Goal: Transaction & Acquisition: Purchase product/service

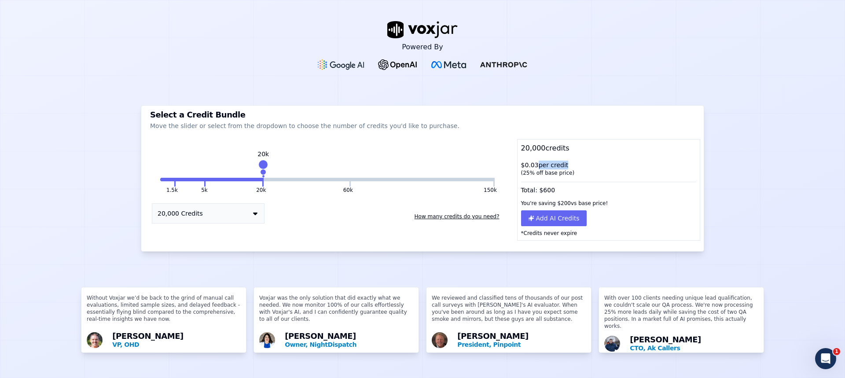
drag, startPoint x: 527, startPoint y: 160, endPoint x: 553, endPoint y: 158, distance: 25.6
click at [553, 158] on div "$ 0.03 per credit ( 25 % off base price)" at bounding box center [609, 168] width 182 height 23
click at [554, 170] on div "( 25 % off base price)" at bounding box center [608, 173] width 175 height 7
drag, startPoint x: 533, startPoint y: 183, endPoint x: 551, endPoint y: 184, distance: 18.1
click at [551, 184] on div "Total: $ 600" at bounding box center [609, 188] width 182 height 16
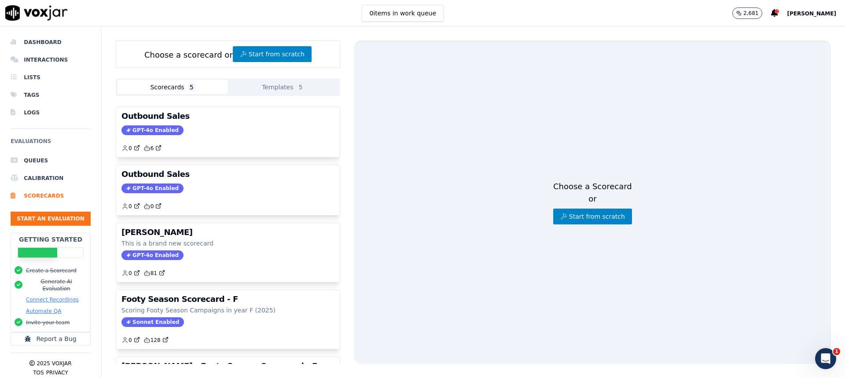
scroll to position [56, 0]
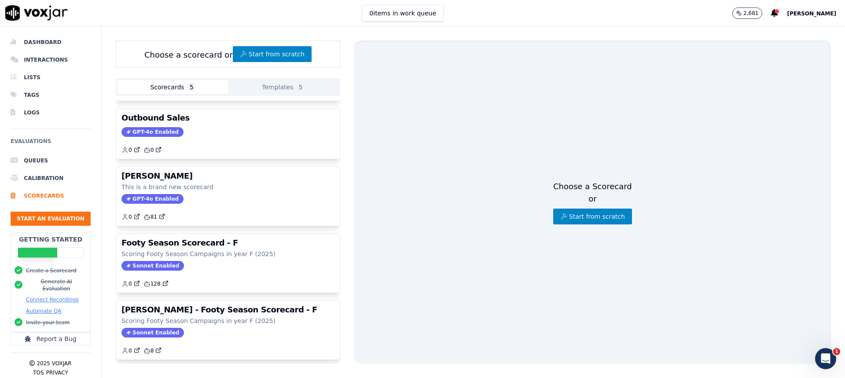
click at [759, 14] on p "2,681" at bounding box center [751, 13] width 15 height 7
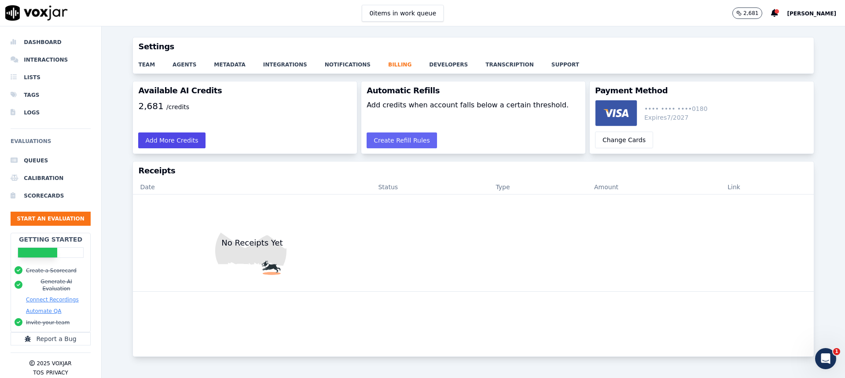
click at [189, 143] on button "Add More Credits" at bounding box center [171, 141] width 67 height 16
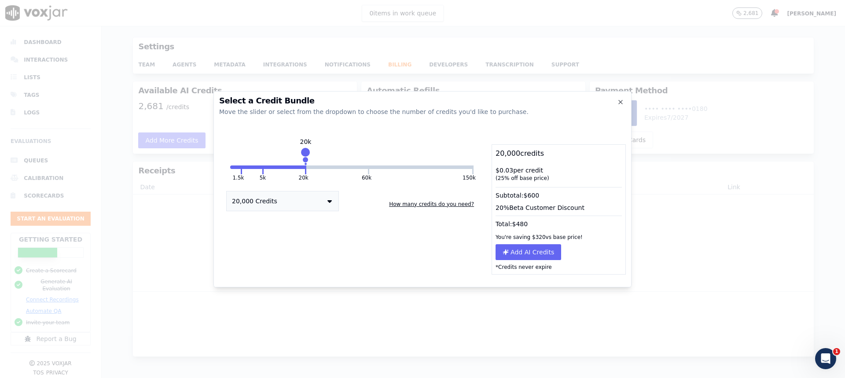
drag, startPoint x: 529, startPoint y: 222, endPoint x: 497, endPoint y: 221, distance: 31.7
click at [497, 221] on div "Total: $ 480" at bounding box center [558, 222] width 133 height 16
click at [623, 101] on icon "button" at bounding box center [620, 102] width 7 height 7
